Goal: Entertainment & Leisure: Consume media (video, audio)

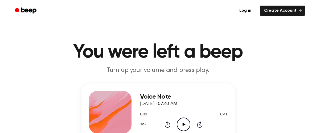
click at [183, 120] on icon "Play Audio" at bounding box center [184, 124] width 14 height 14
click at [184, 122] on icon "Play Audio" at bounding box center [184, 124] width 14 height 14
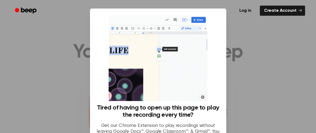
click at [234, 69] on div at bounding box center [158, 66] width 316 height 133
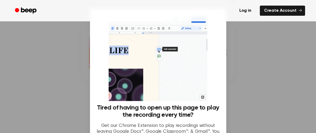
scroll to position [61, 0]
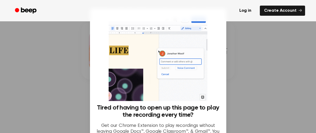
click at [234, 69] on div at bounding box center [158, 66] width 316 height 133
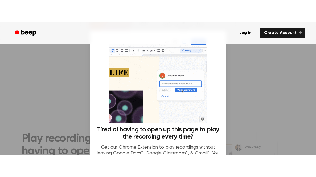
scroll to position [138, 0]
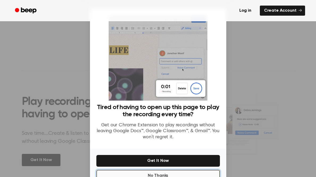
click at [154, 132] on button "No Thanks" at bounding box center [157, 176] width 123 height 12
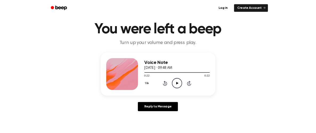
scroll to position [0, 0]
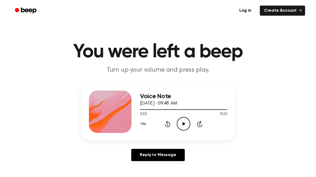
click at [183, 125] on icon "Play Audio" at bounding box center [184, 124] width 14 height 14
